Goal: Contribute content

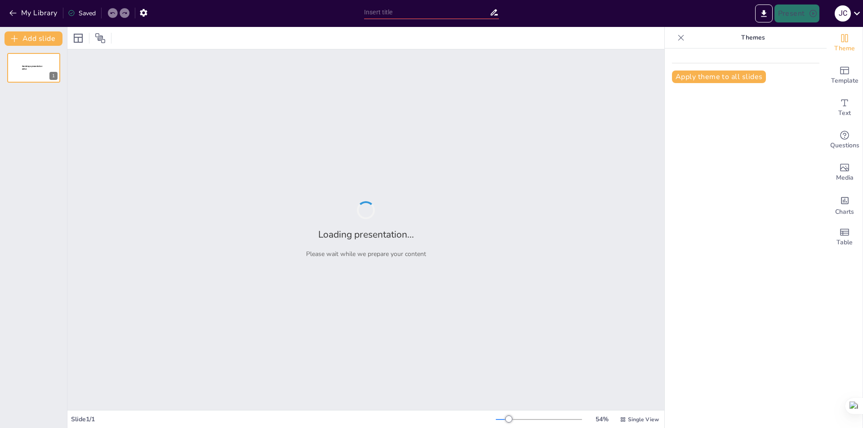
type input "El Derecho Administrativo Aduanero: Estructura y Funciones"
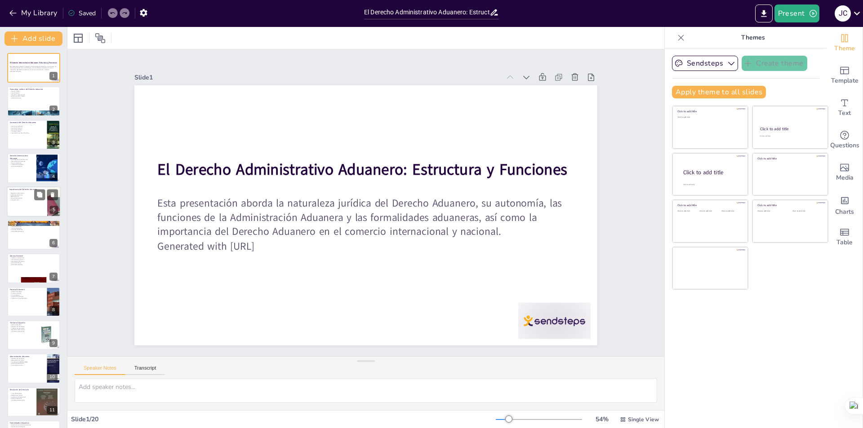
checkbox input "true"
click at [18, 198] on p "Desarrollo Económico" at bounding box center [26, 198] width 35 height 2
type textarea "La regulación del comercio exterior es una de las funciones más importantes del…"
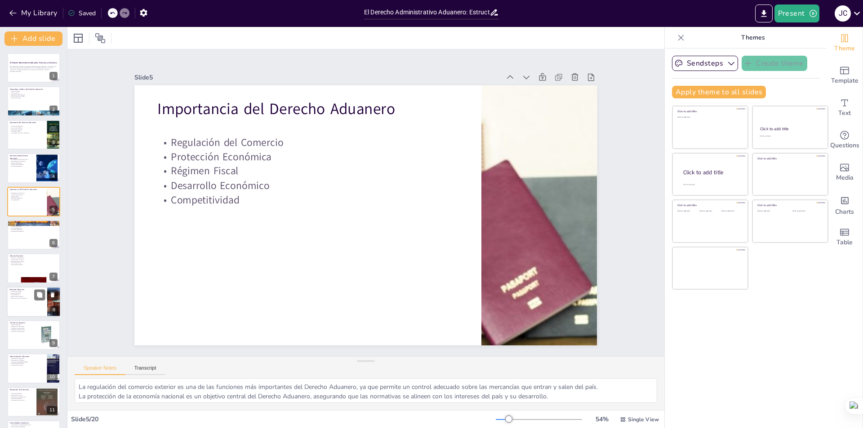
checkbox input "true"
click at [17, 297] on p "Operaciones Aduaneras" at bounding box center [26, 297] width 35 height 2
type textarea "Las atribuciones legales de la Potestad Aduanera son fundamentales para el ejer…"
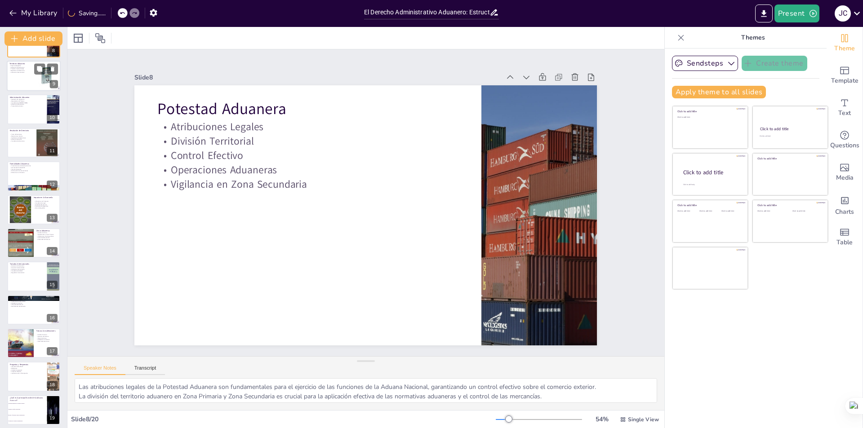
scroll to position [289, 0]
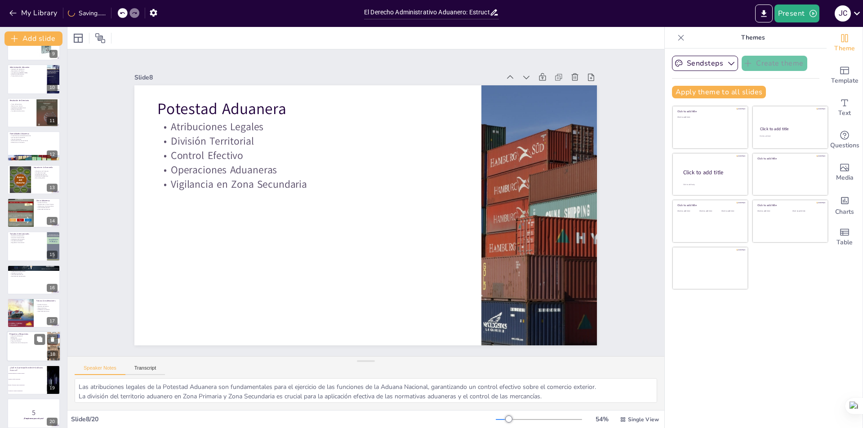
checkbox input "true"
click at [19, 346] on div at bounding box center [34, 347] width 54 height 31
type textarea "La interacción estudiantil es fundamental para enriquecer el aprendizaje y abor…"
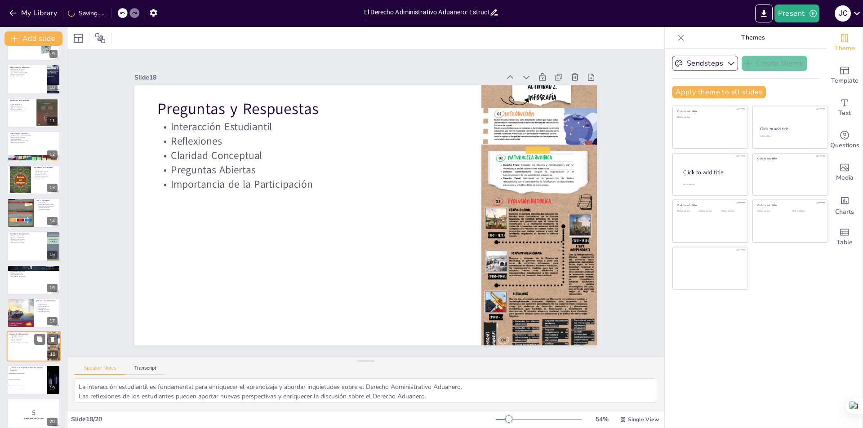
scroll to position [297, 0]
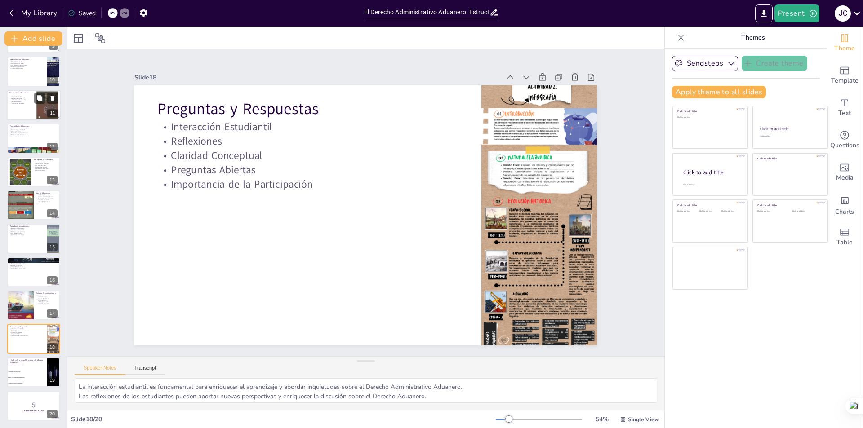
checkbox input "true"
click at [36, 104] on div at bounding box center [34, 105] width 54 height 31
type textarea "La toma de decisiones por parte del Directorio es crucial para el funcionamient…"
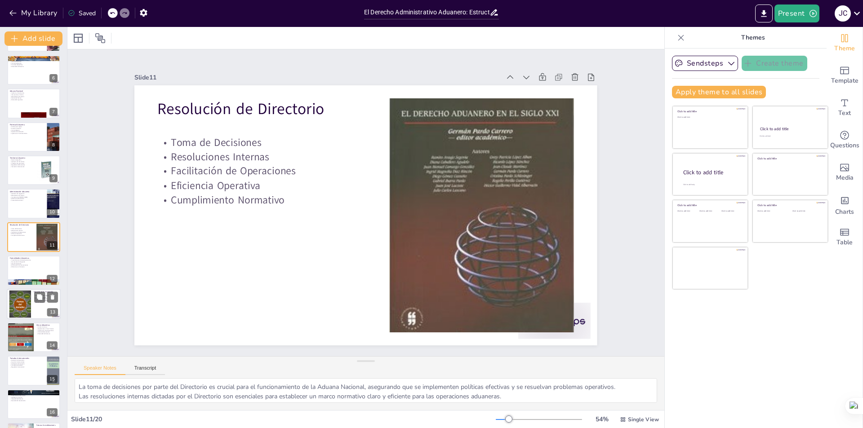
checkbox input "true"
click at [18, 301] on div at bounding box center [20, 303] width 36 height 27
type textarea "La influencia de las formalidades aduaneras en el comercio internacional es sig…"
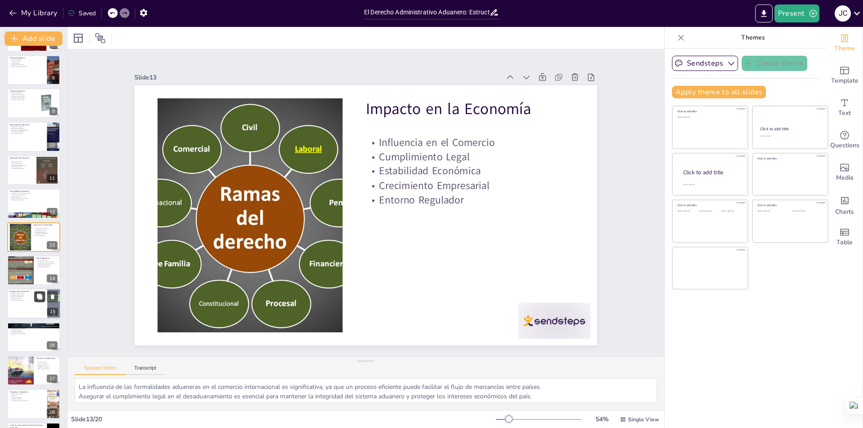
scroll to position [297, 0]
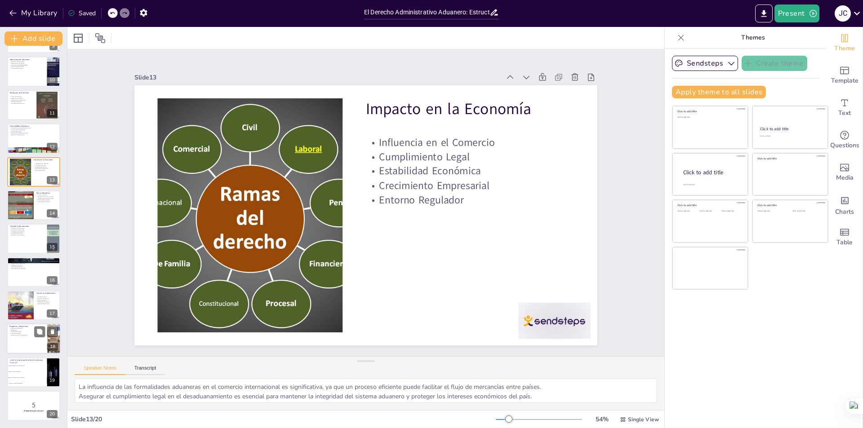
checkbox input "true"
click at [27, 337] on div at bounding box center [34, 339] width 54 height 31
type textarea "La interacción estudiantil es fundamental para enriquecer el aprendizaje y abor…"
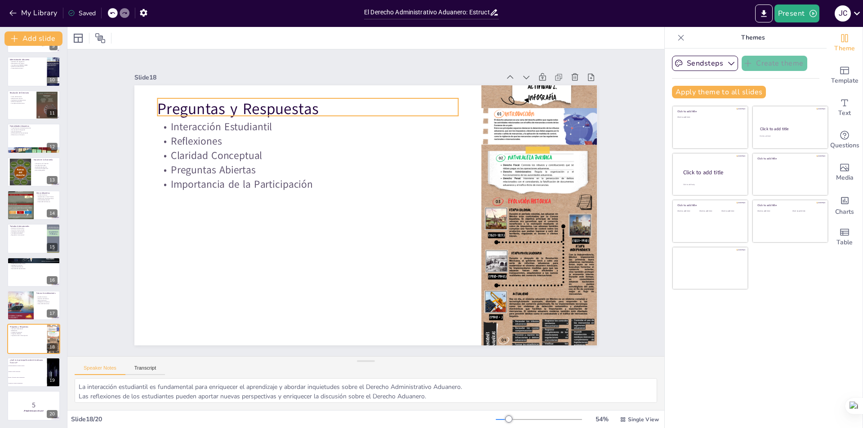
checkbox input "true"
